Goal: Obtain resource: Download file/media

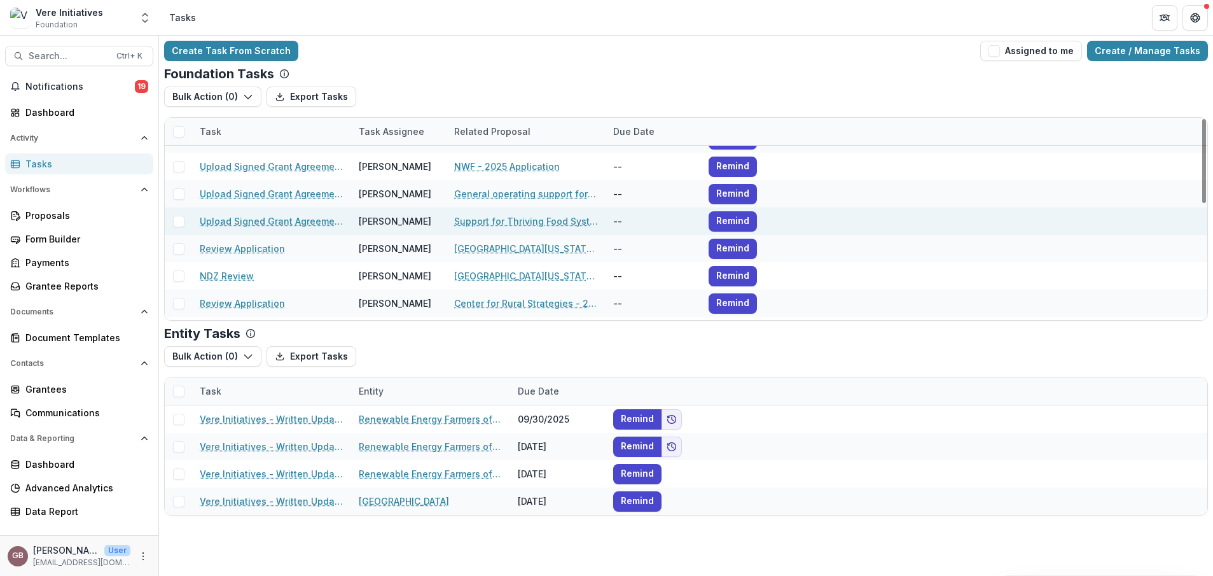
scroll to position [127, 0]
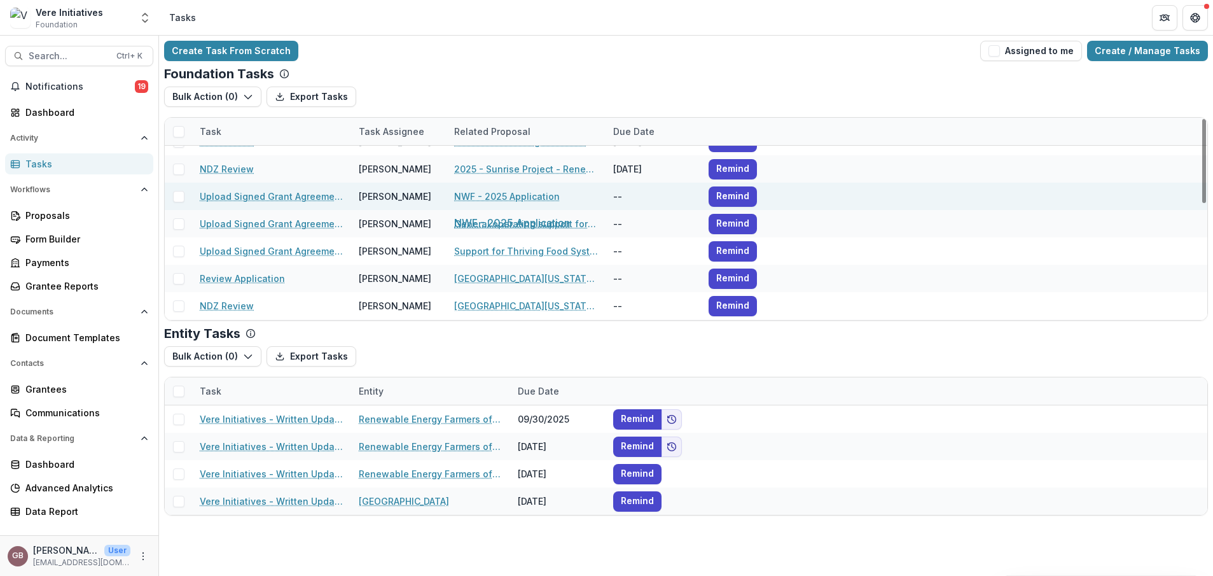
click at [513, 200] on link "NWF - 2025 Application" at bounding box center [507, 196] width 106 height 13
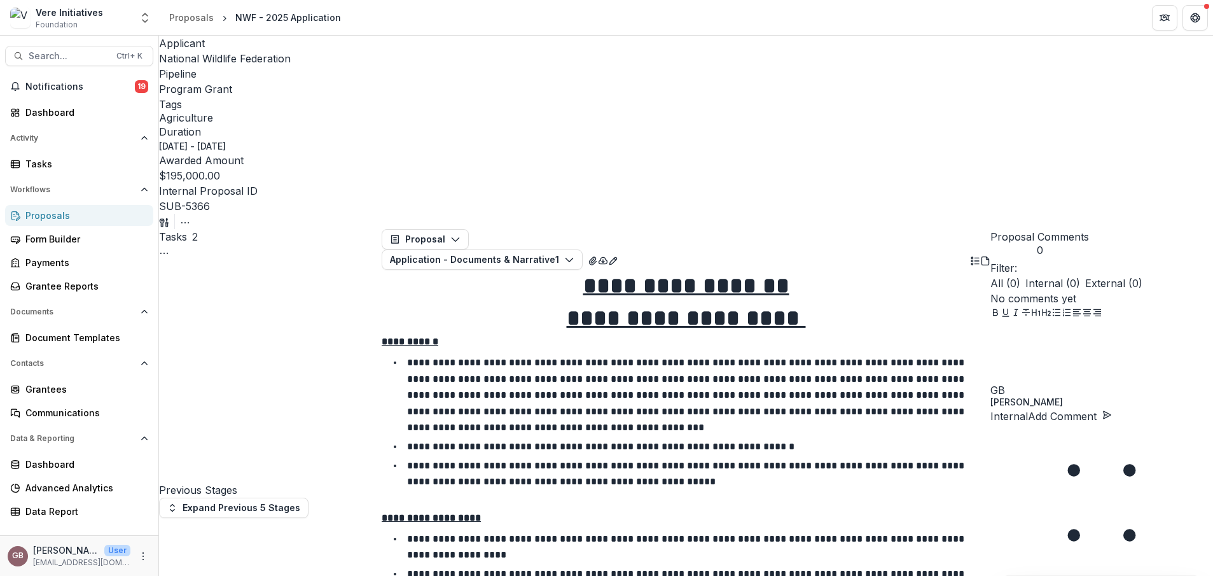
scroll to position [67, 0]
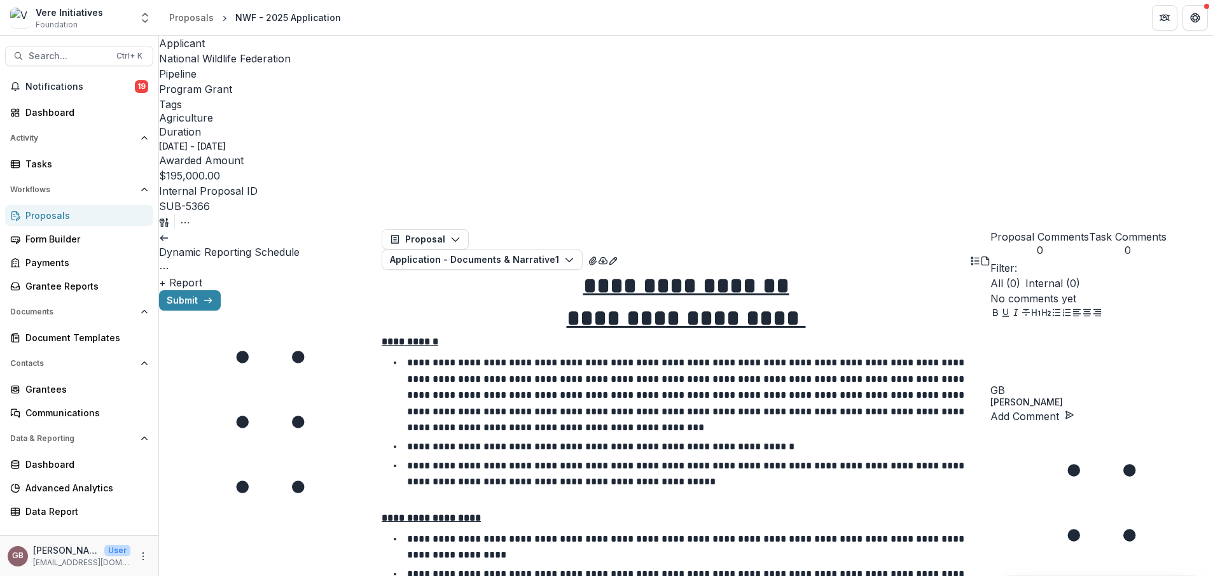
click at [202, 275] on button "+ Report" at bounding box center [180, 282] width 43 height 15
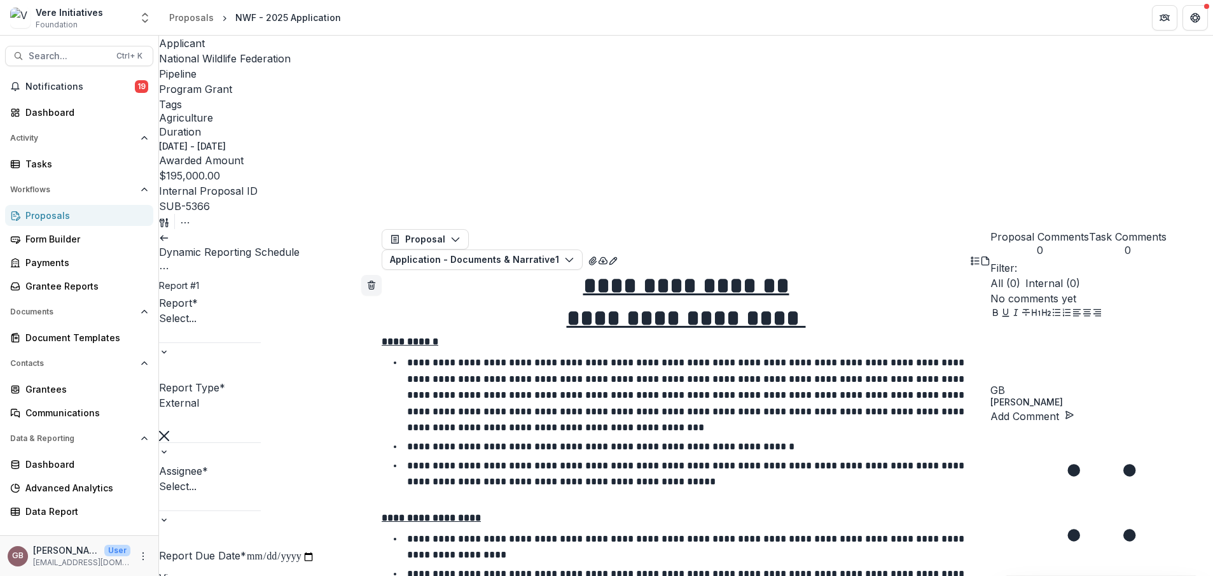
click at [261, 310] on div "Select..." at bounding box center [210, 326] width 102 height 32
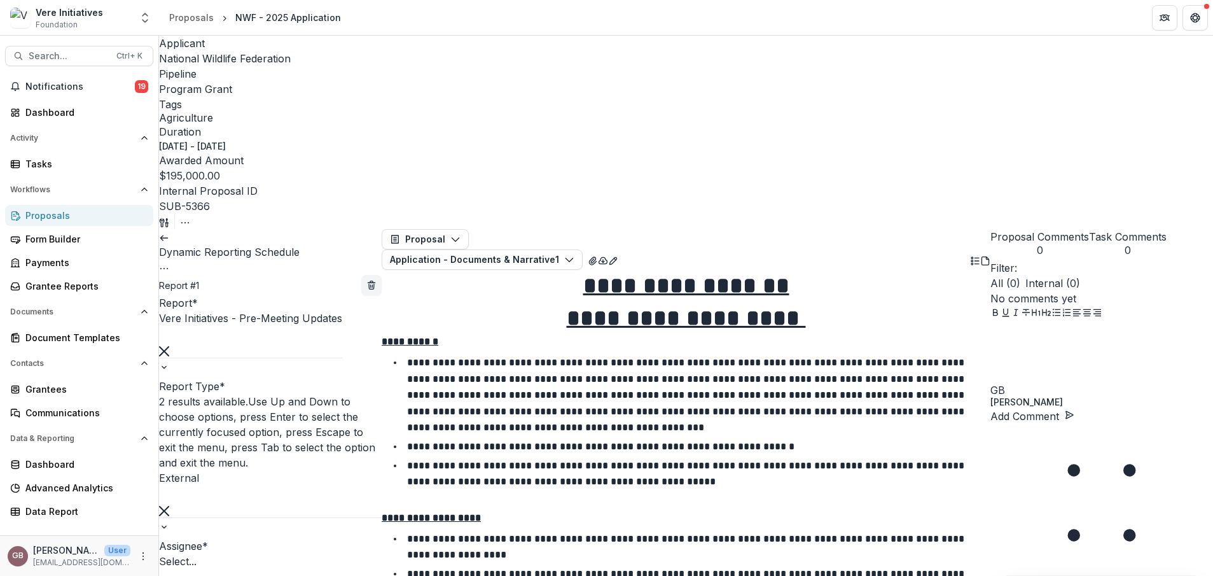
click at [281, 485] on div at bounding box center [270, 493] width 223 height 17
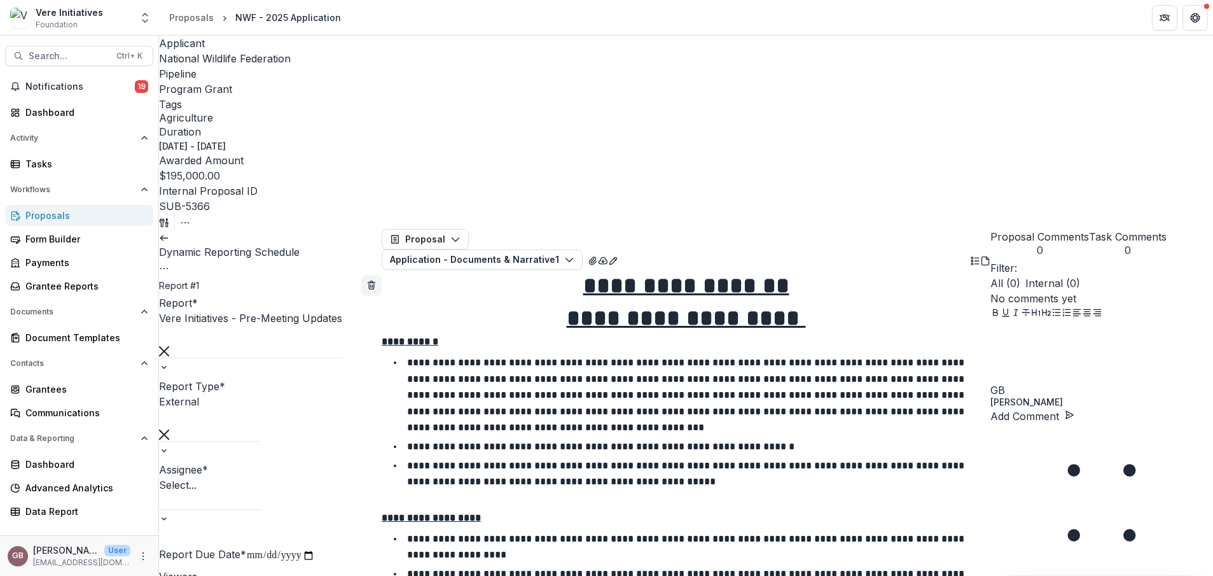
click at [261, 492] on div at bounding box center [210, 500] width 102 height 17
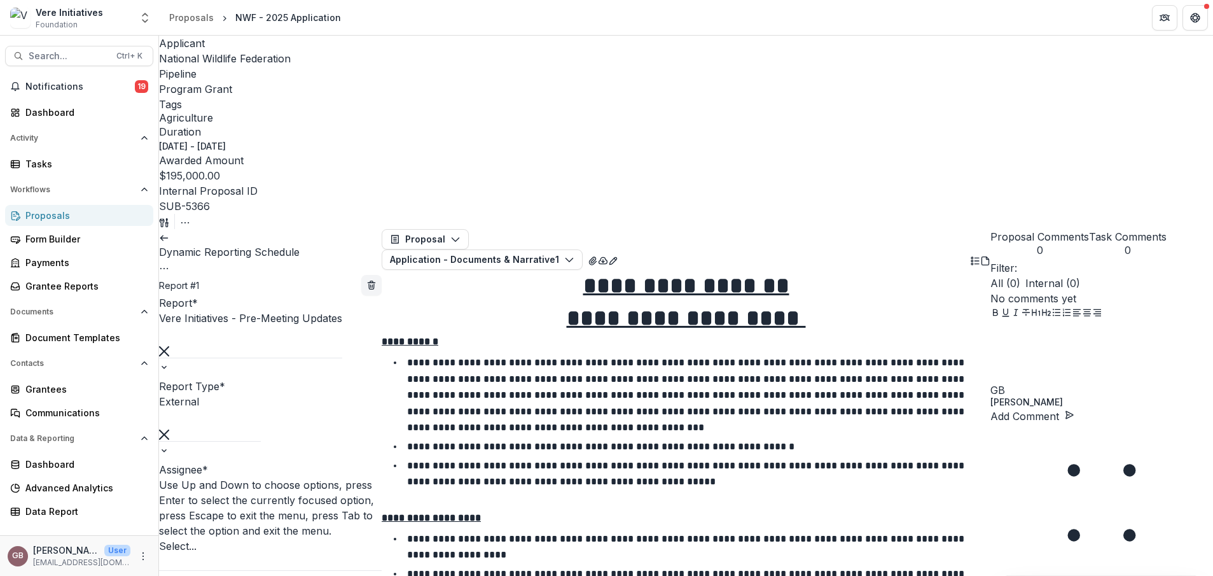
click at [280, 553] on div at bounding box center [270, 561] width 223 height 17
click at [283, 553] on div at bounding box center [270, 561] width 223 height 17
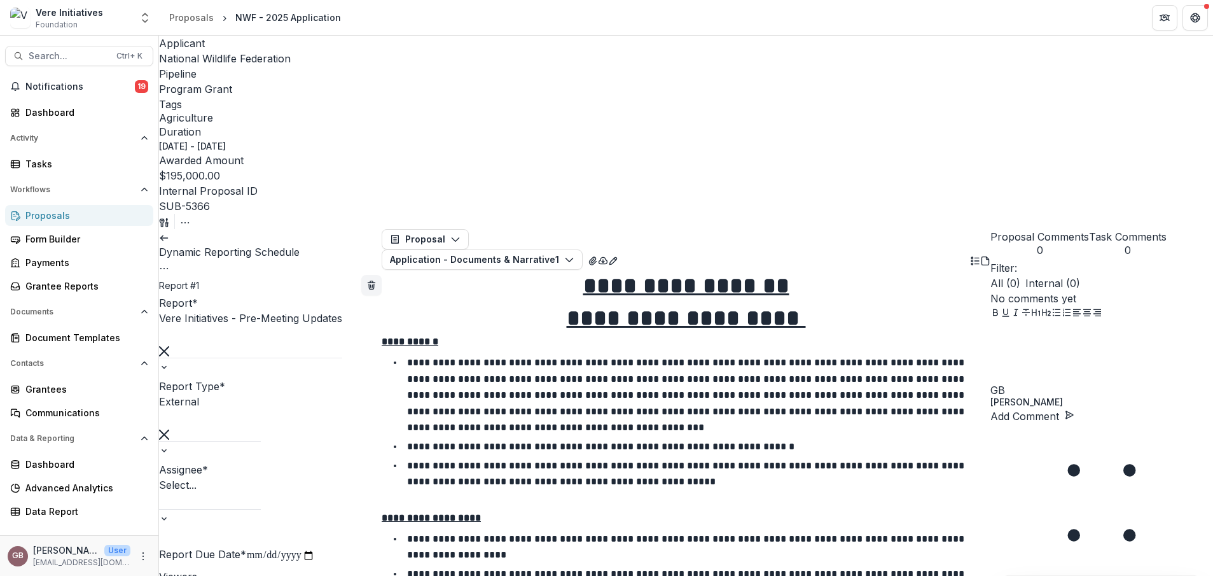
click at [235, 65] on span "National Wildlife Federation" at bounding box center [225, 58] width 132 height 13
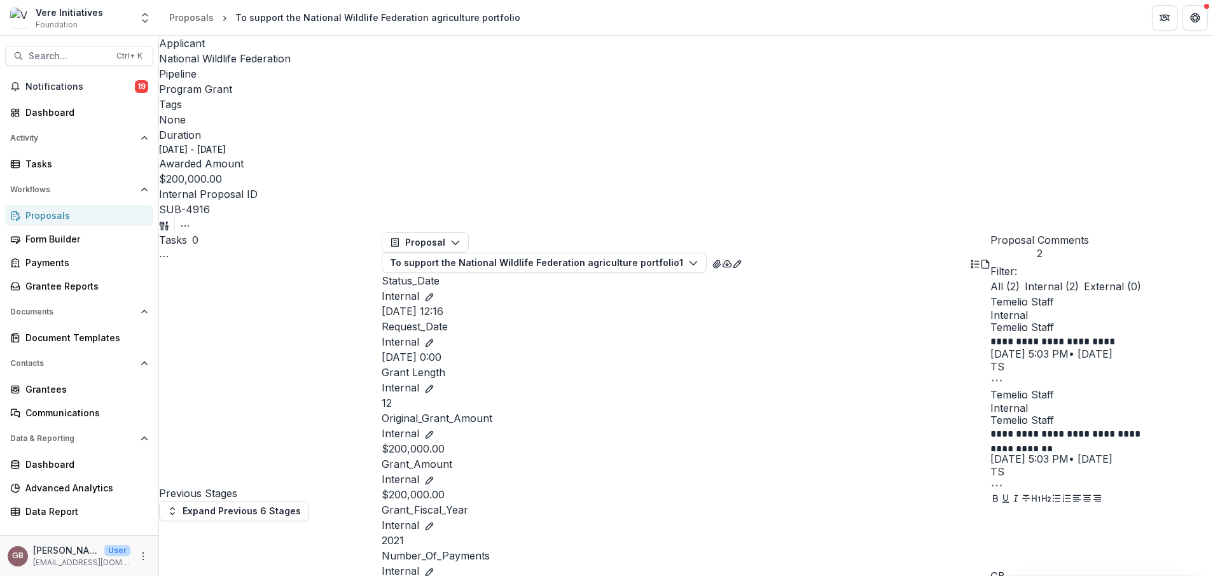
click at [169, 217] on button "button" at bounding box center [164, 224] width 10 height 15
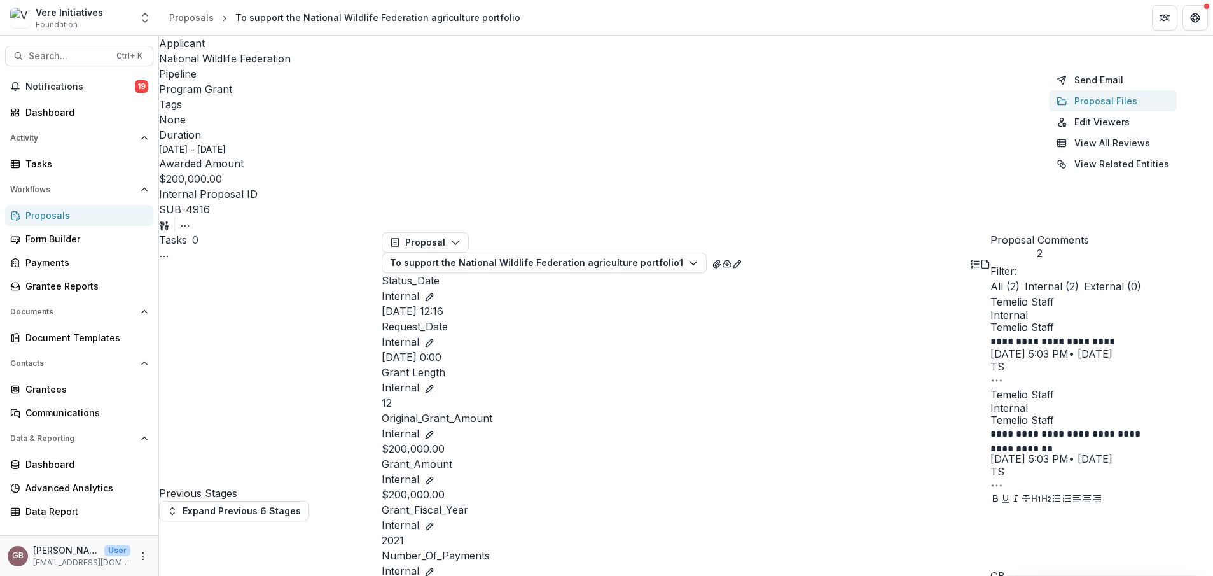
click at [1091, 101] on button "Proposal Files" at bounding box center [1113, 100] width 128 height 21
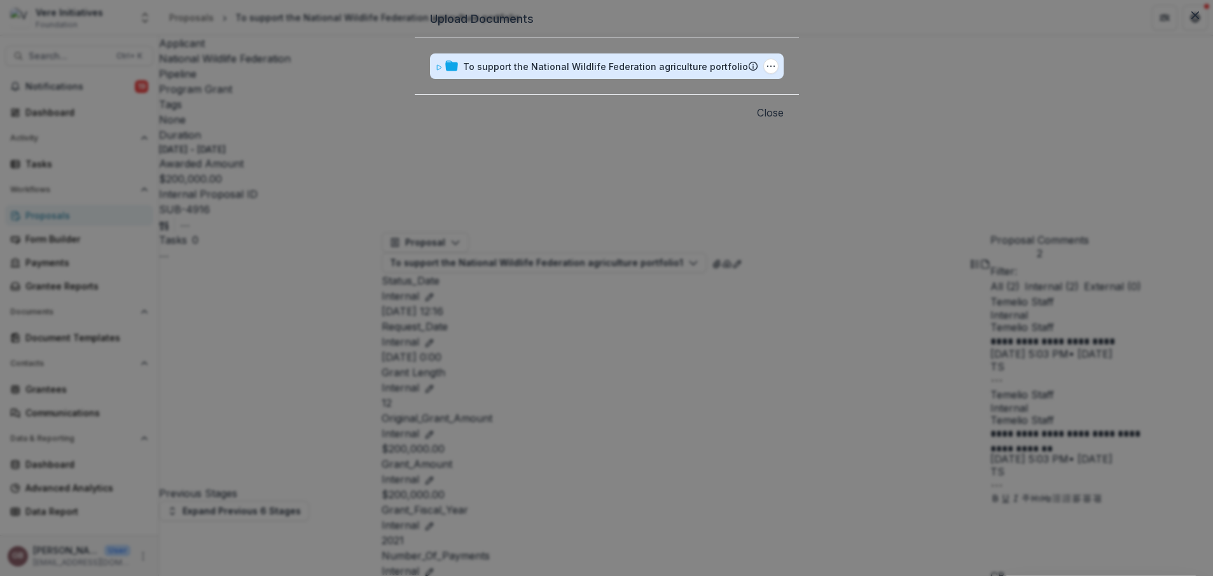
click at [624, 73] on div "To support the National Wildlife Federation agriculture portfolio" at bounding box center [605, 66] width 285 height 13
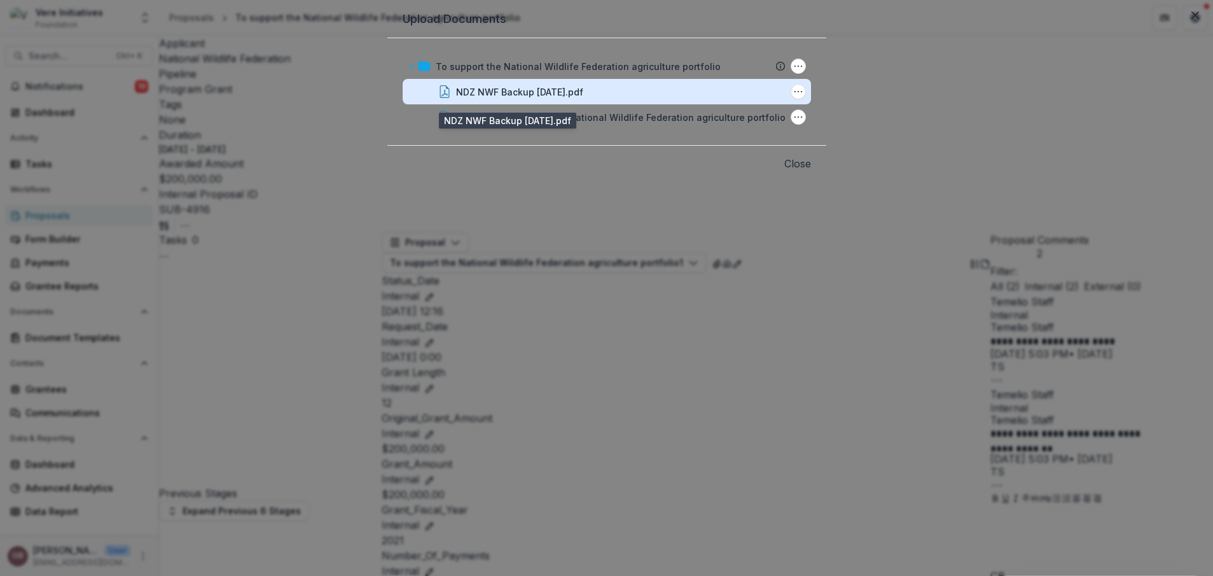
click at [551, 99] on div "NDZ NWF Backup [DATE].pdf" at bounding box center [519, 91] width 127 height 13
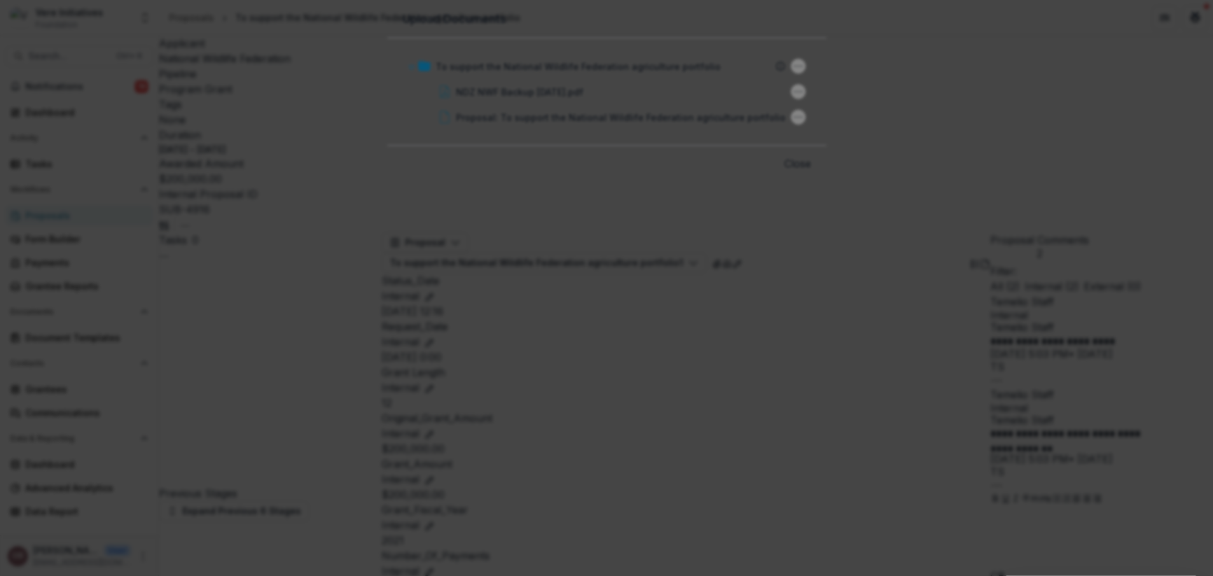
click at [1185, 25] on button "Close" at bounding box center [1195, 15] width 20 height 20
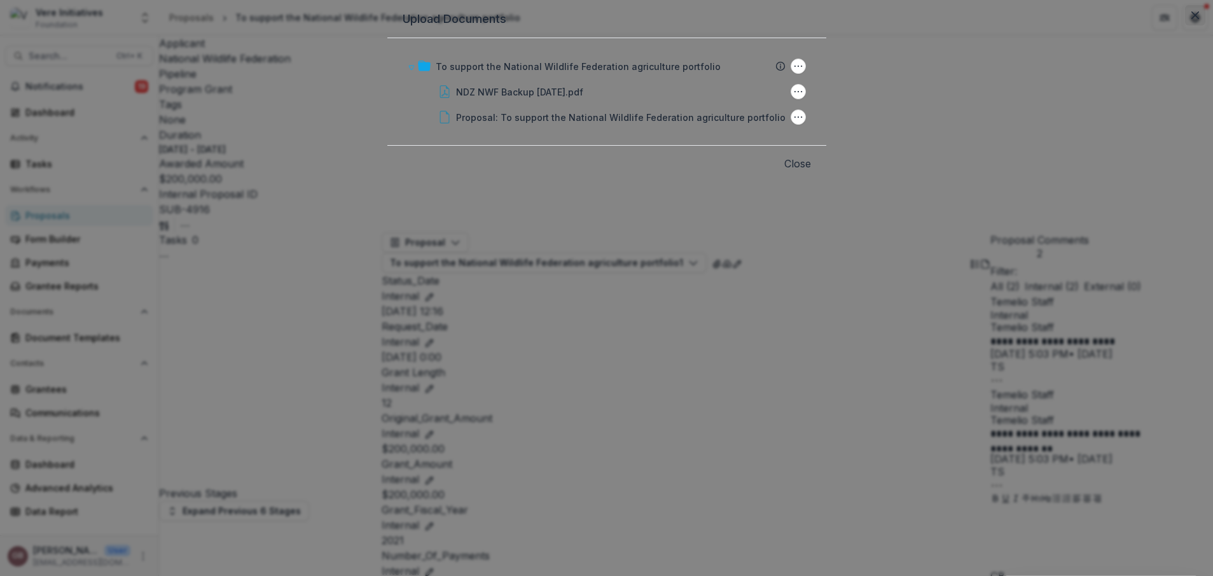
click at [1185, 25] on button "Close" at bounding box center [1195, 15] width 20 height 20
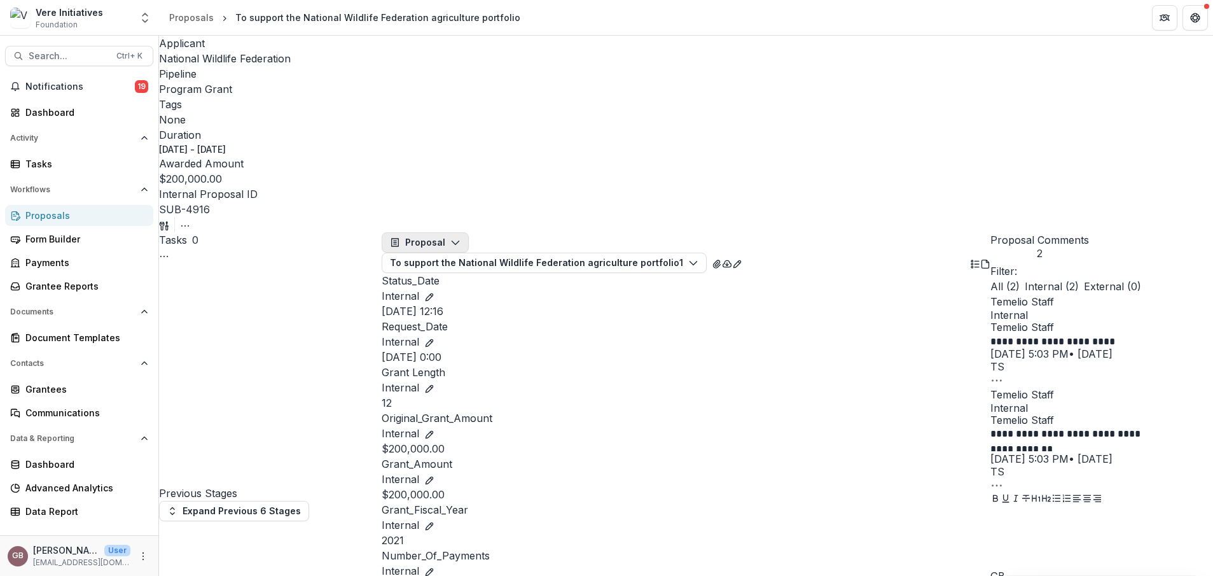
click at [437, 232] on button "Proposal" at bounding box center [425, 242] width 87 height 20
click at [445, 288] on div "Payments" at bounding box center [448, 294] width 90 height 13
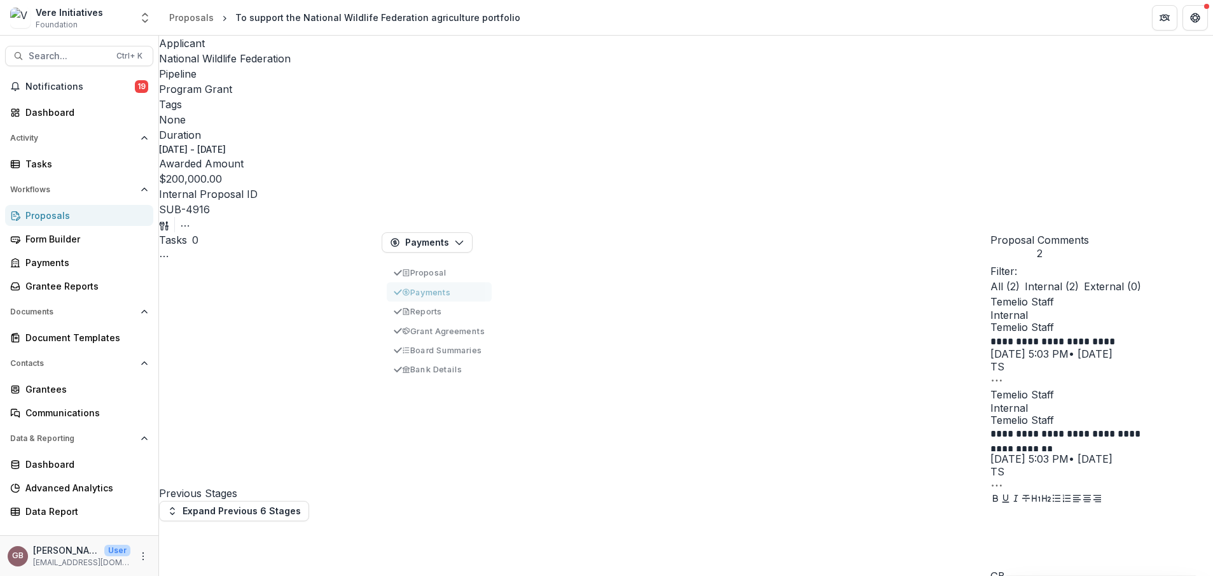
select select "**********"
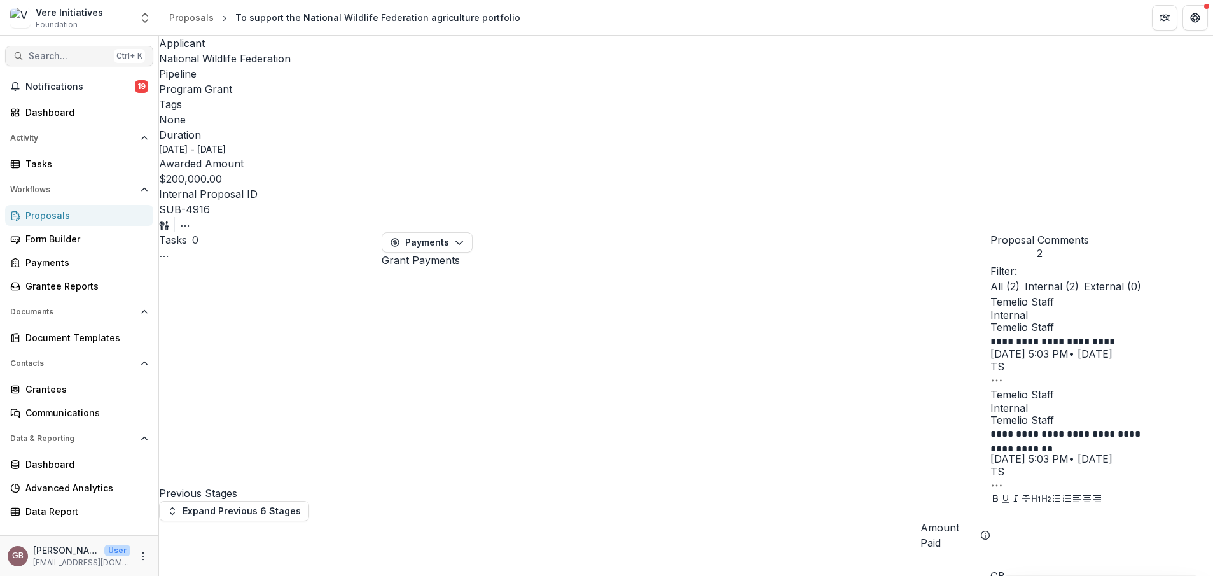
click at [66, 64] on button "Search... Ctrl + K" at bounding box center [79, 56] width 148 height 20
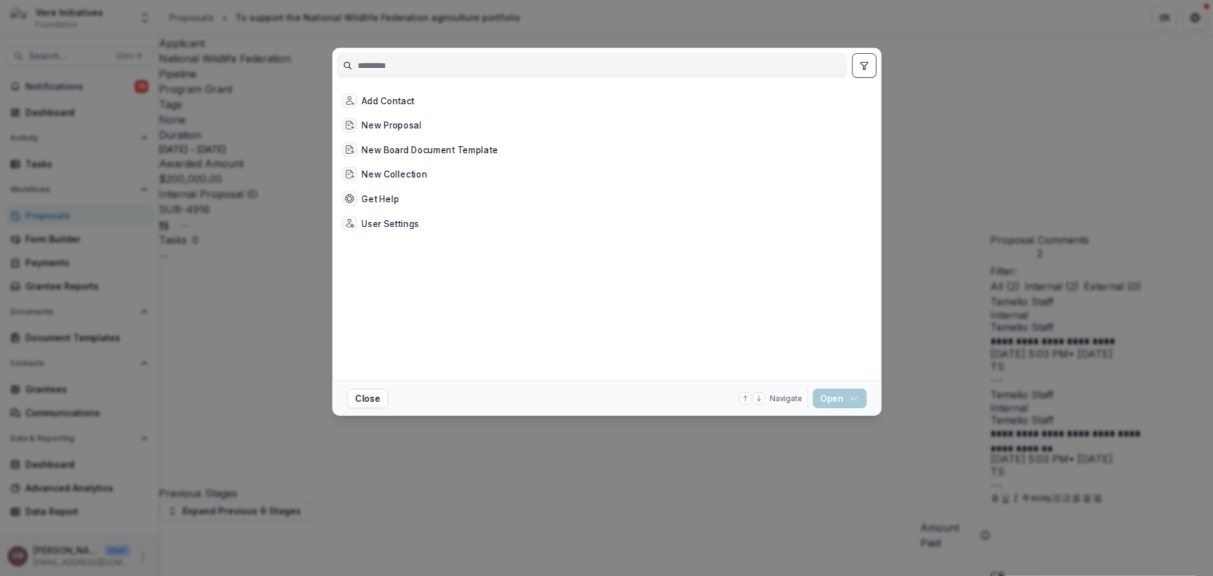
select select "**********"
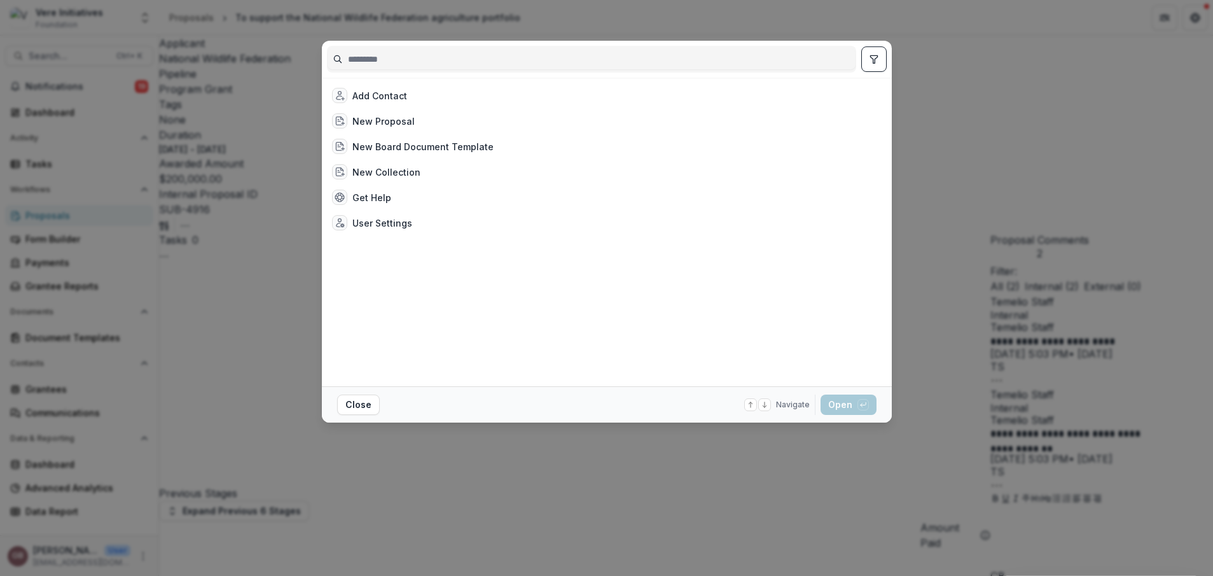
click at [436, 52] on input at bounding box center [592, 59] width 528 height 20
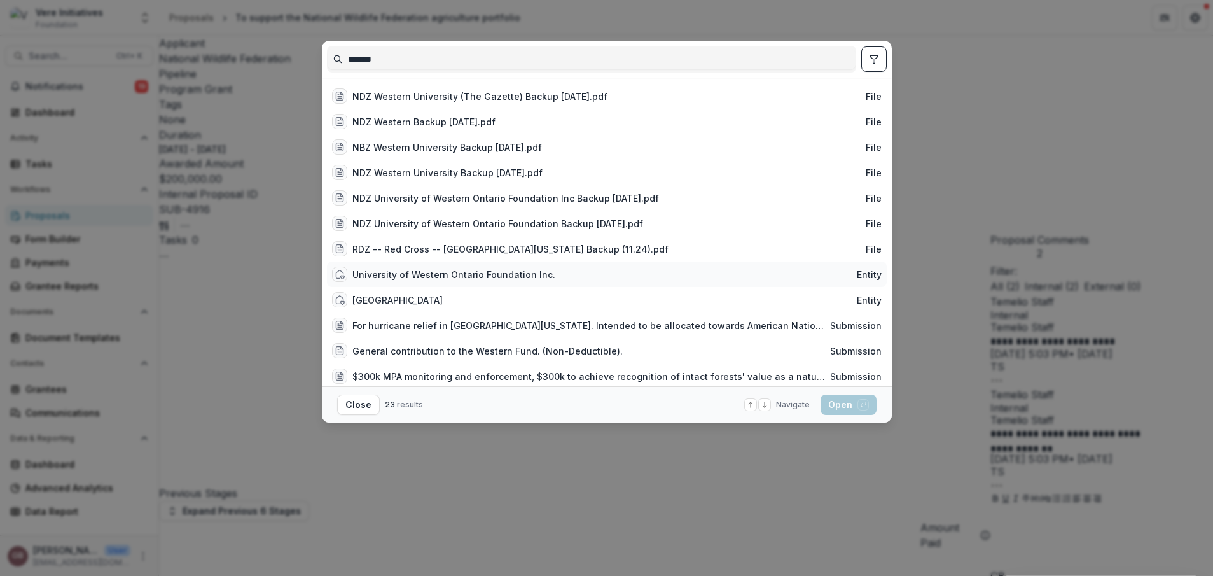
scroll to position [287, 0]
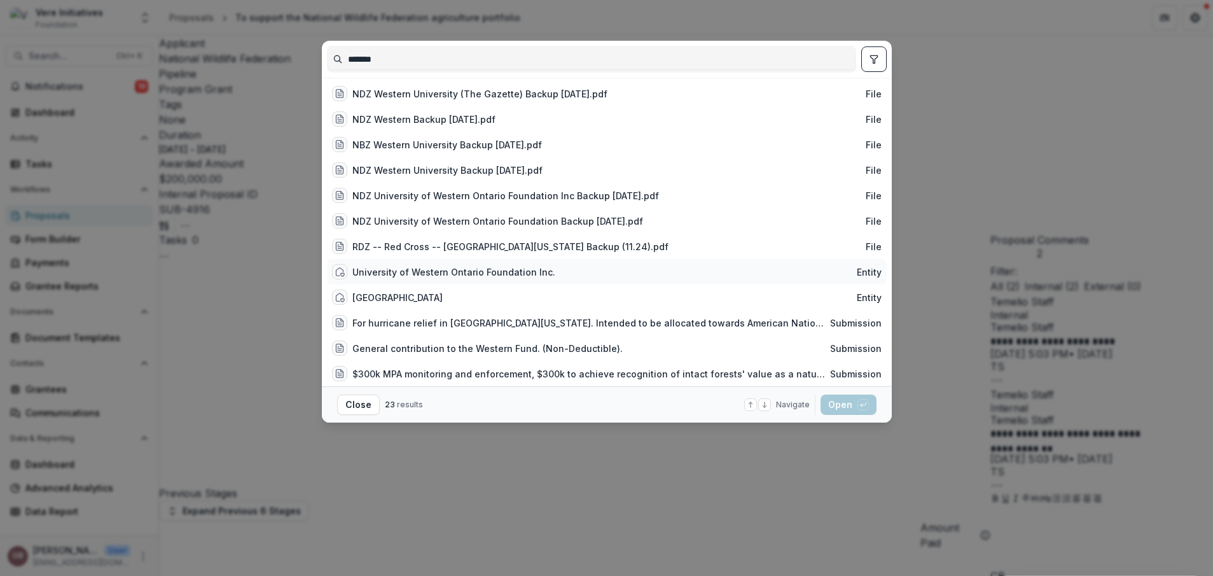
type input "*******"
click at [548, 272] on div "University of Western Ontario Foundation Inc. Entity" at bounding box center [607, 271] width 560 height 25
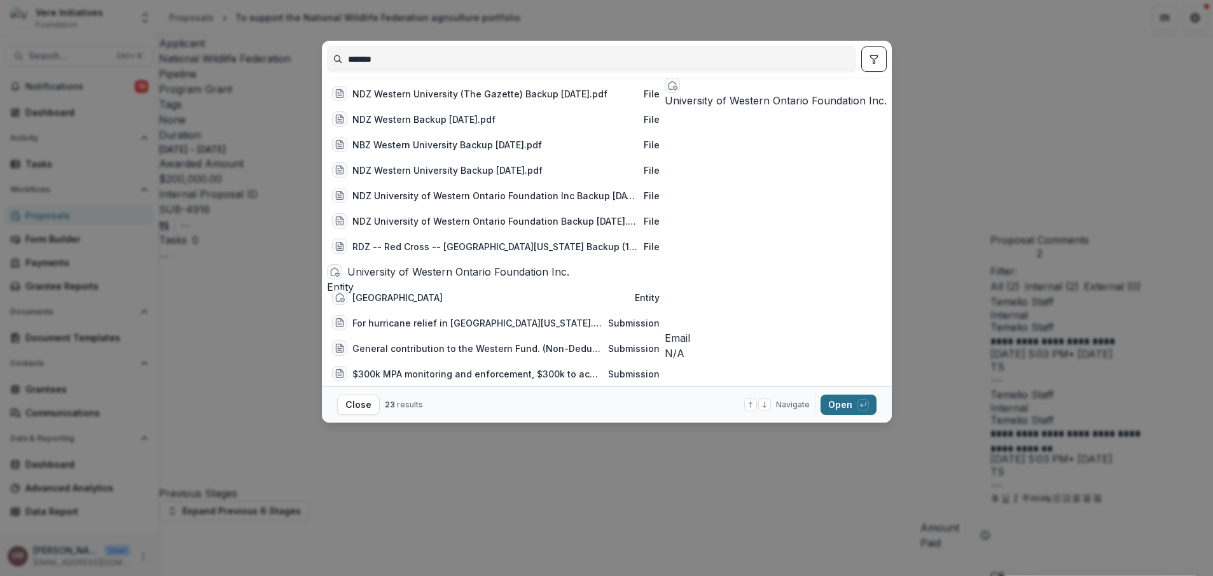
click at [855, 408] on button "Open with enter key" at bounding box center [849, 404] width 56 height 20
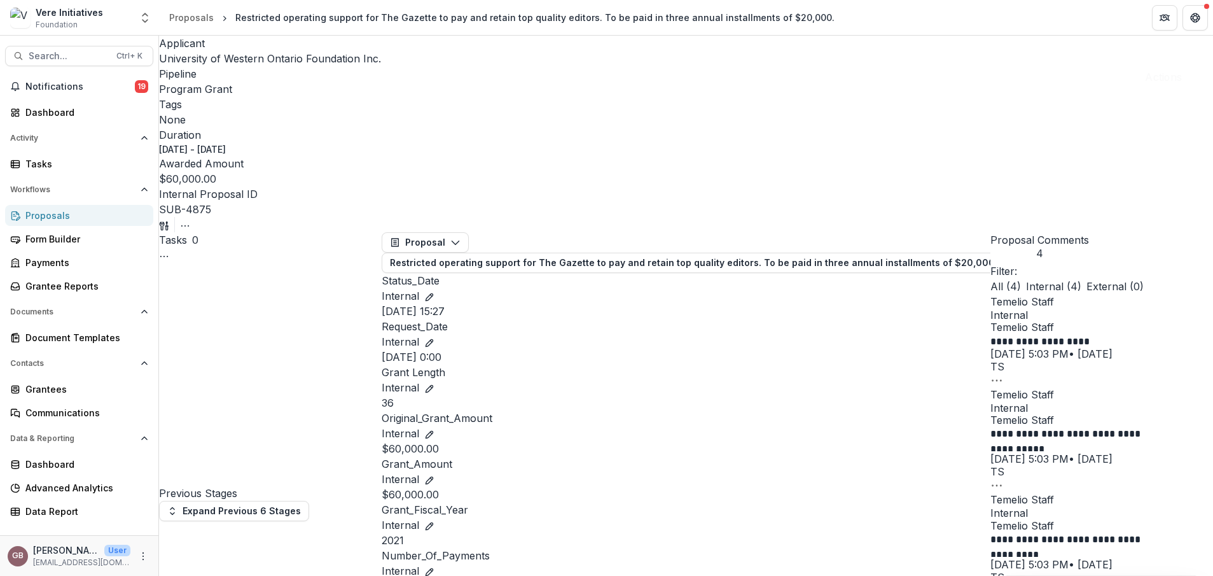
click at [164, 221] on icon "button" at bounding box center [162, 225] width 4 height 8
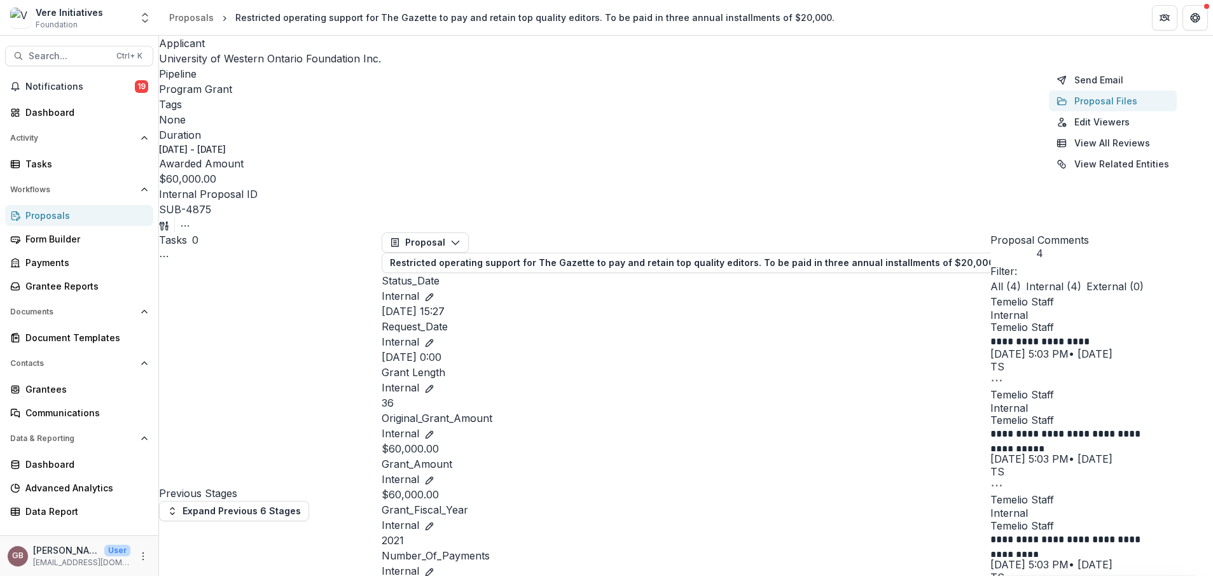
click at [1097, 111] on button "Proposal Files" at bounding box center [1113, 100] width 128 height 21
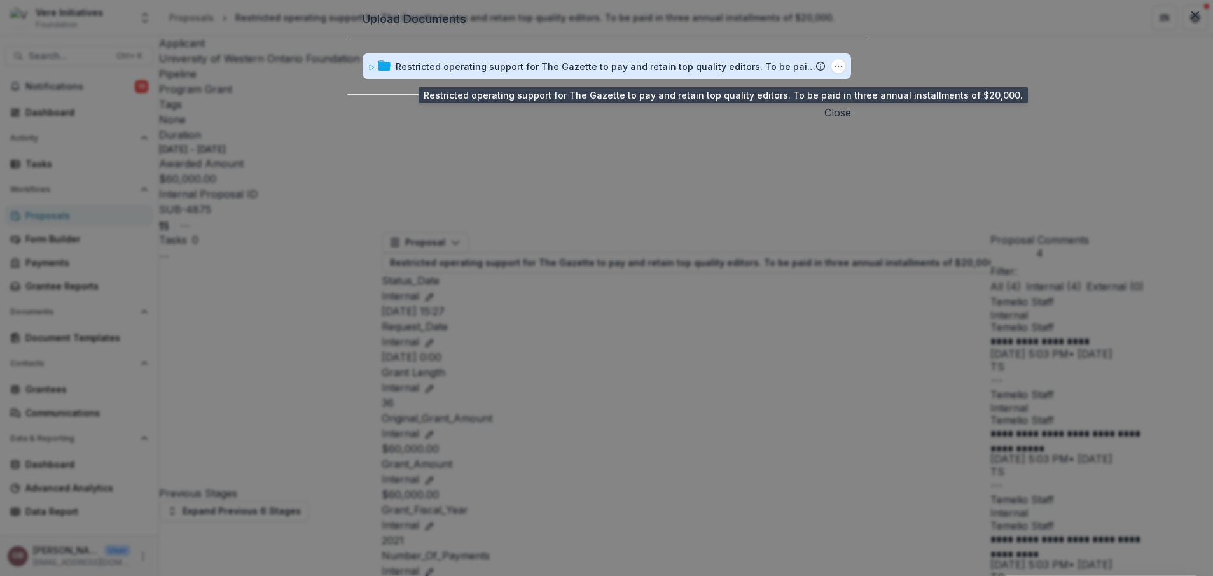
click at [548, 73] on div "Restricted operating support for The Gazette to pay and retain top quality edit…" at bounding box center [606, 66] width 420 height 13
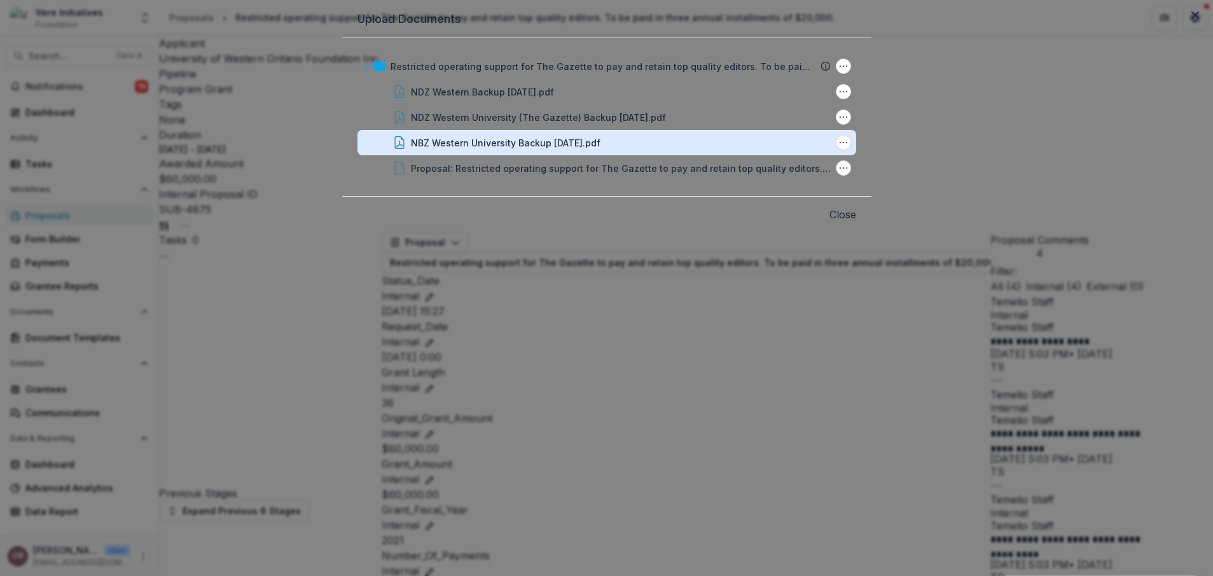
click at [579, 149] on div "NBZ Western University Backup [DATE].pdf" at bounding box center [506, 142] width 190 height 13
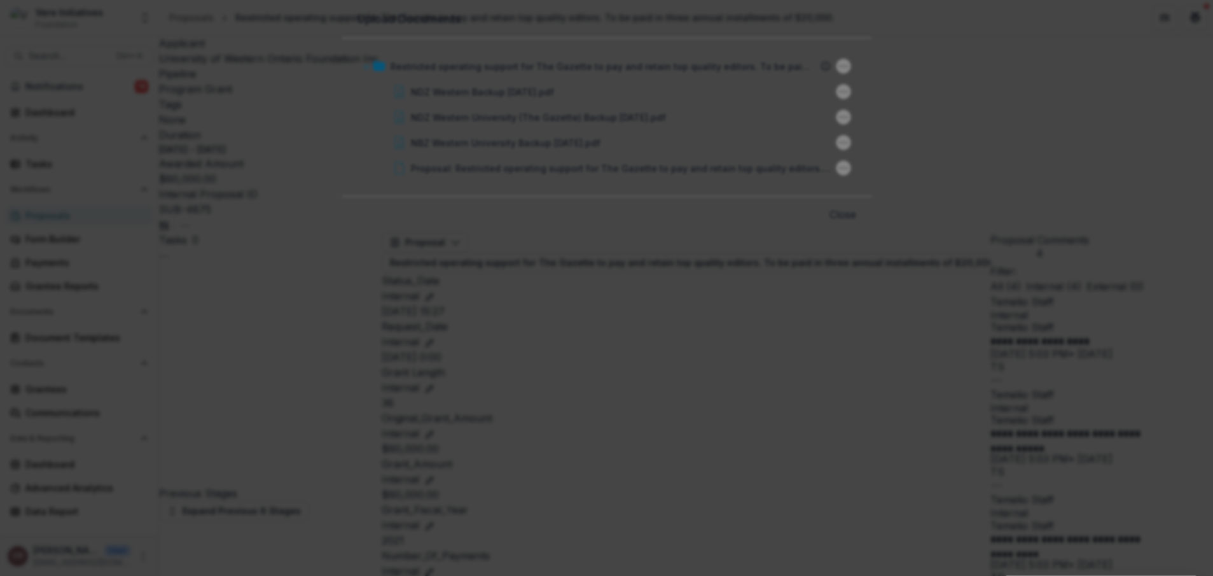
click at [1185, 25] on button "Close" at bounding box center [1195, 15] width 20 height 20
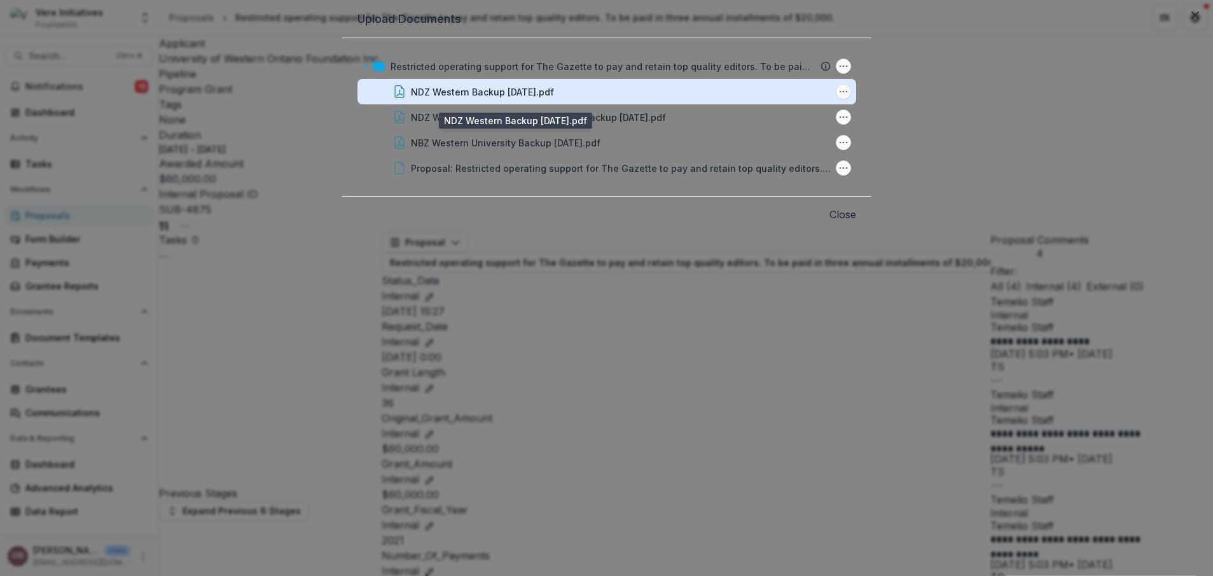
click at [520, 99] on div "NDZ Western Backup [DATE].pdf" at bounding box center [482, 91] width 143 height 13
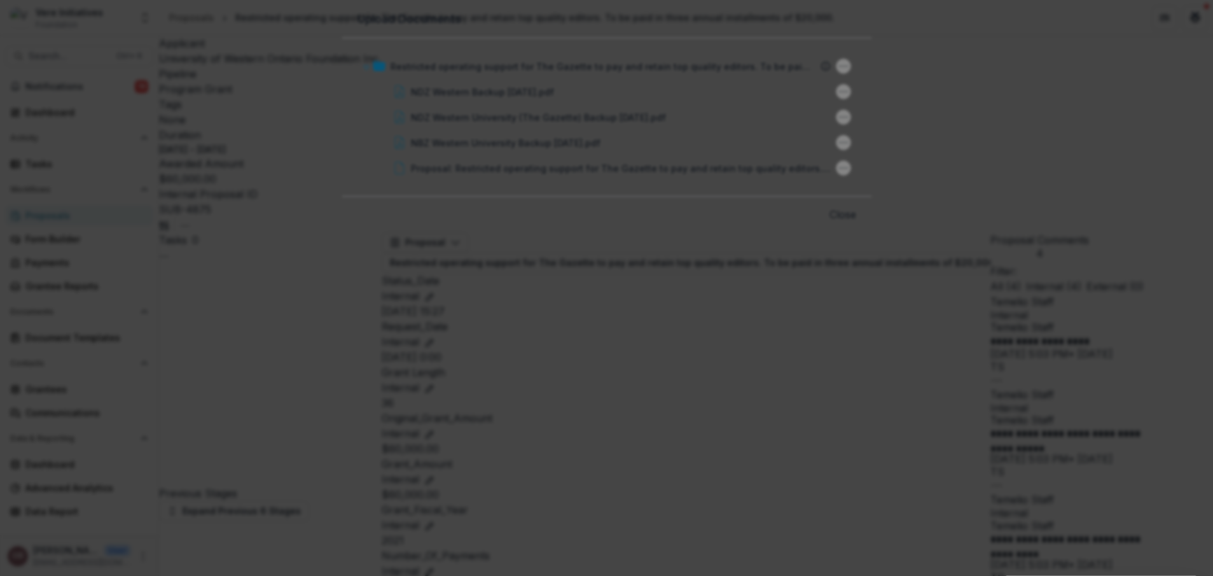
drag, startPoint x: 955, startPoint y: 69, endPoint x: 959, endPoint y: 55, distance: 13.7
click at [1191, 19] on icon "Close" at bounding box center [1195, 15] width 8 height 8
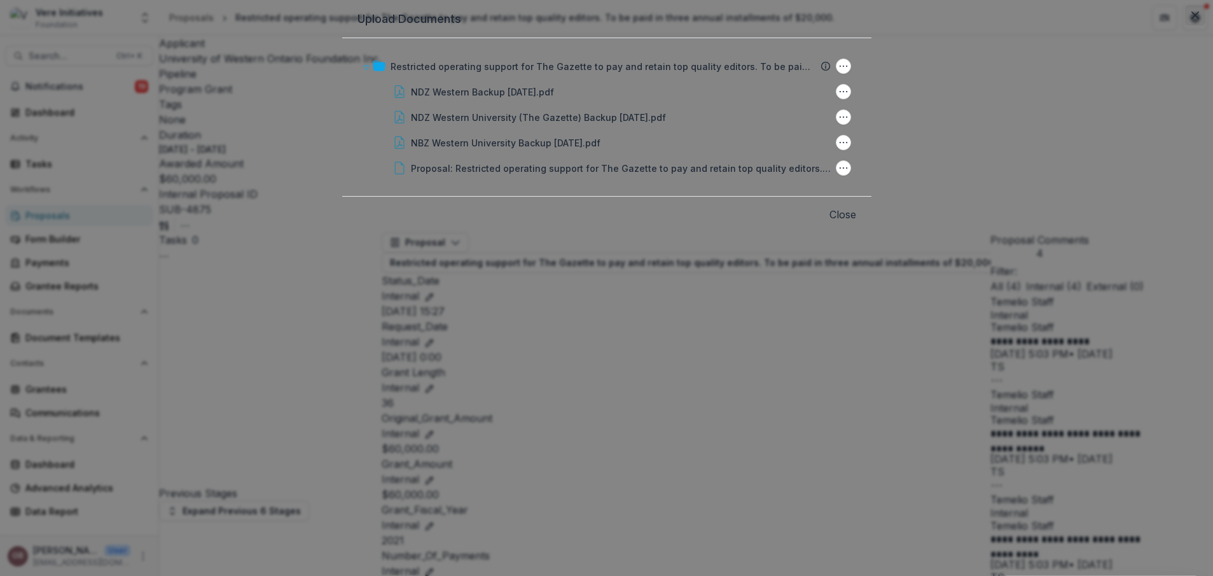
click at [1185, 25] on button "Close" at bounding box center [1195, 15] width 20 height 20
